Goal: Task Accomplishment & Management: Manage account settings

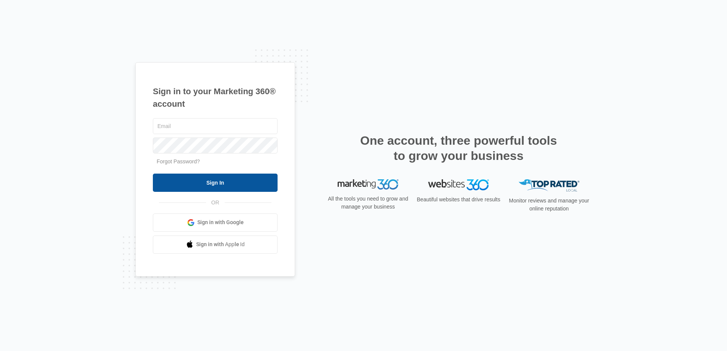
type input "[EMAIL_ADDRESS][DOMAIN_NAME]"
click at [184, 184] on input "Sign In" at bounding box center [215, 183] width 125 height 18
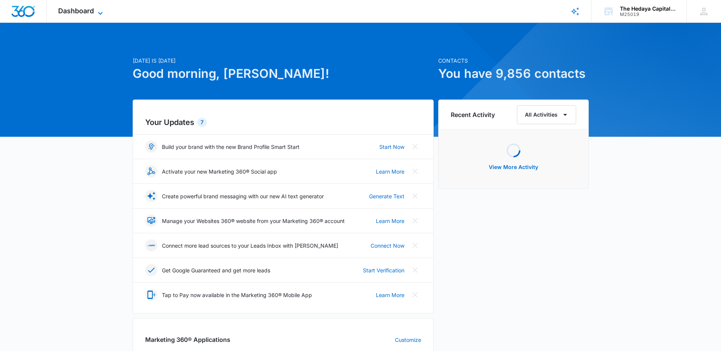
click at [87, 8] on span "Dashboard" at bounding box center [76, 11] width 36 height 8
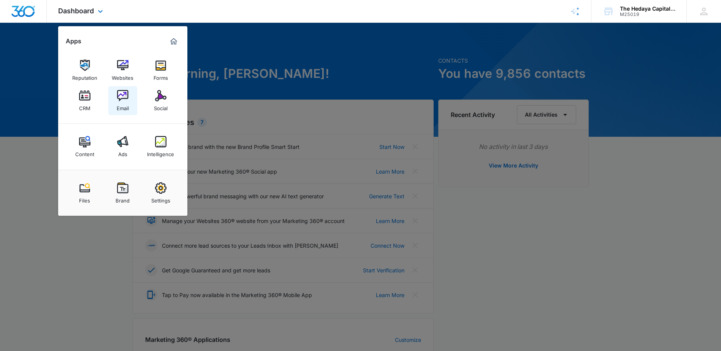
click at [124, 100] on img at bounding box center [122, 95] width 11 height 11
